Goal: Transaction & Acquisition: Purchase product/service

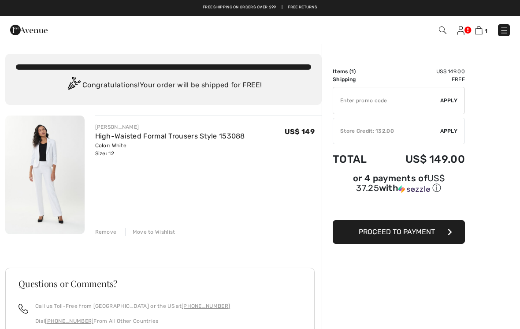
click at [446, 131] on span "Apply" at bounding box center [450, 131] width 18 height 8
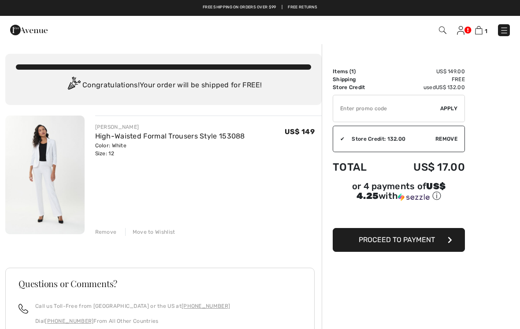
click at [449, 138] on span "Remove" at bounding box center [447, 139] width 22 height 8
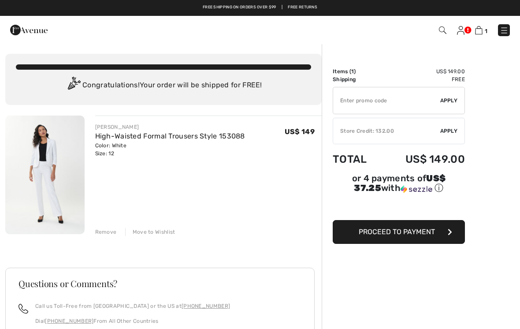
click at [426, 230] on span "Proceed to Payment" at bounding box center [397, 232] width 76 height 8
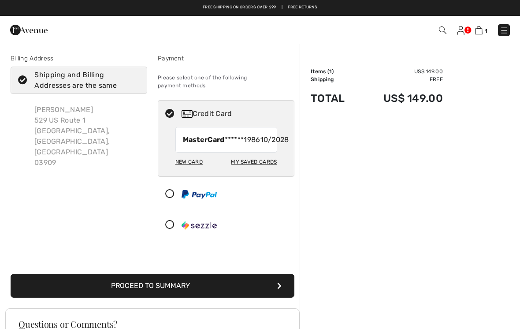
click at [27, 77] on icon at bounding box center [22, 80] width 23 height 9
click at [134, 77] on input "Shipping and Billing Addresses are the same" at bounding box center [137, 80] width 6 height 26
checkbox input "false"
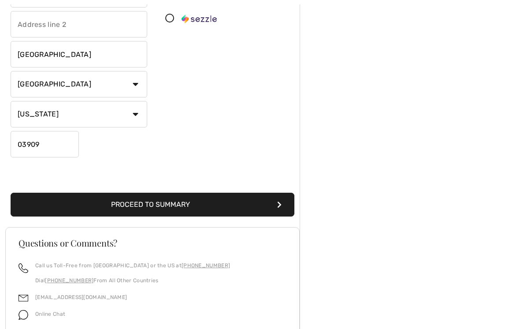
scroll to position [218, 0]
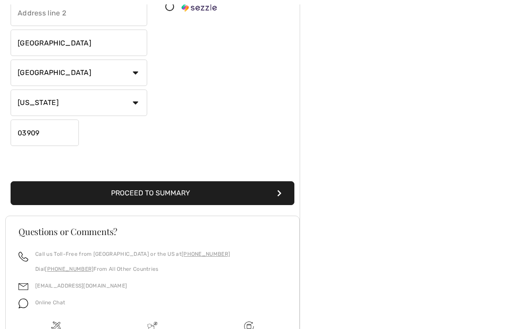
click at [183, 192] on button "Proceed to Summary" at bounding box center [153, 193] width 284 height 24
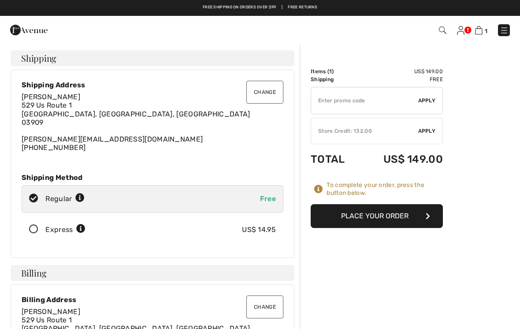
click at [266, 96] on button "Change" at bounding box center [265, 92] width 37 height 23
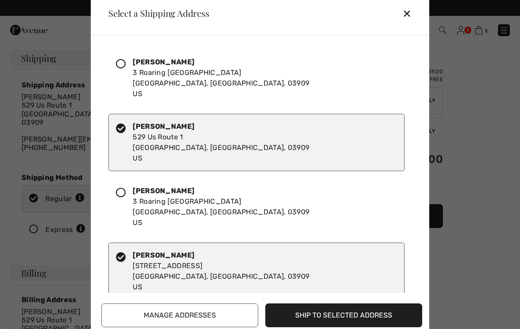
click at [214, 79] on div "Ellen Baldwin 3 Roaring Rock Point York, ME, 03909 US" at bounding box center [256, 77] width 296 height 57
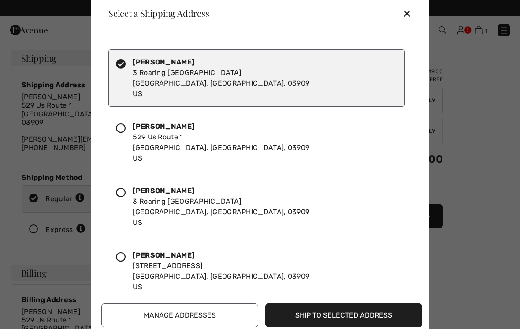
click at [363, 317] on button "Ship to Selected Address" at bounding box center [343, 315] width 157 height 24
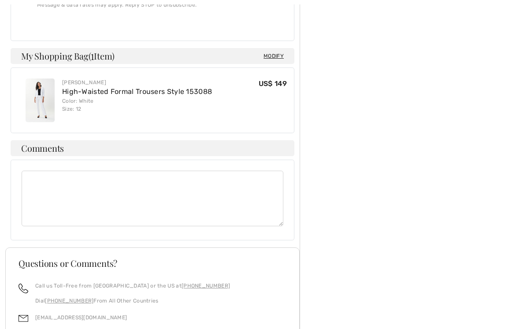
scroll to position [514, 0]
click at [48, 101] on img at bounding box center [40, 100] width 29 height 44
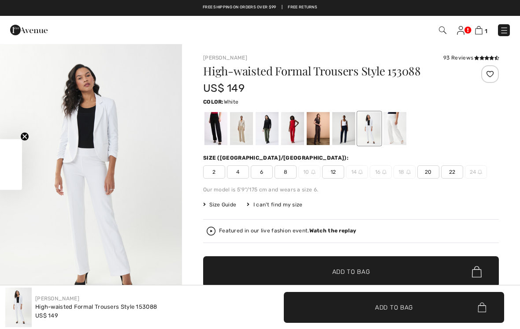
checkbox input "true"
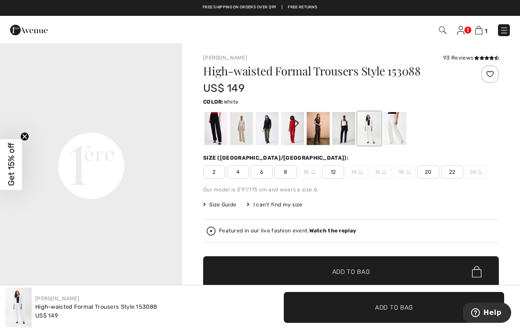
scroll to position [561, 0]
click at [397, 136] on div at bounding box center [395, 128] width 23 height 33
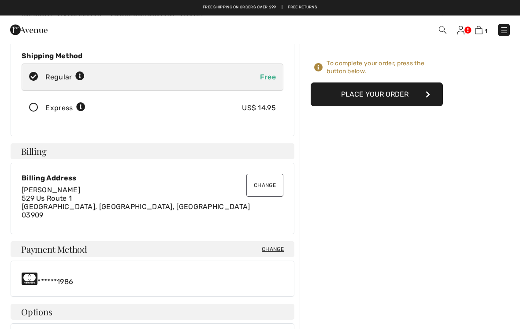
click at [393, 95] on button "Place Your Order" at bounding box center [377, 95] width 132 height 24
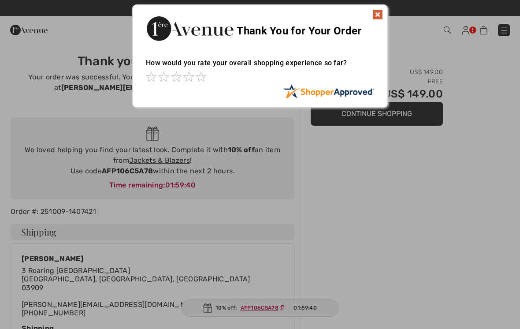
click at [382, 11] on img at bounding box center [378, 14] width 11 height 11
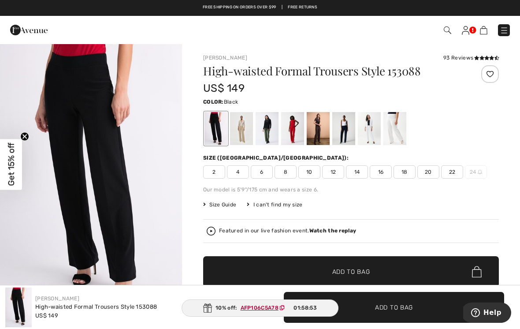
click at [351, 235] on div "Featured in our live fashion event. Watch the replay" at bounding box center [351, 231] width 289 height 9
